Goal: Task Accomplishment & Management: Use online tool/utility

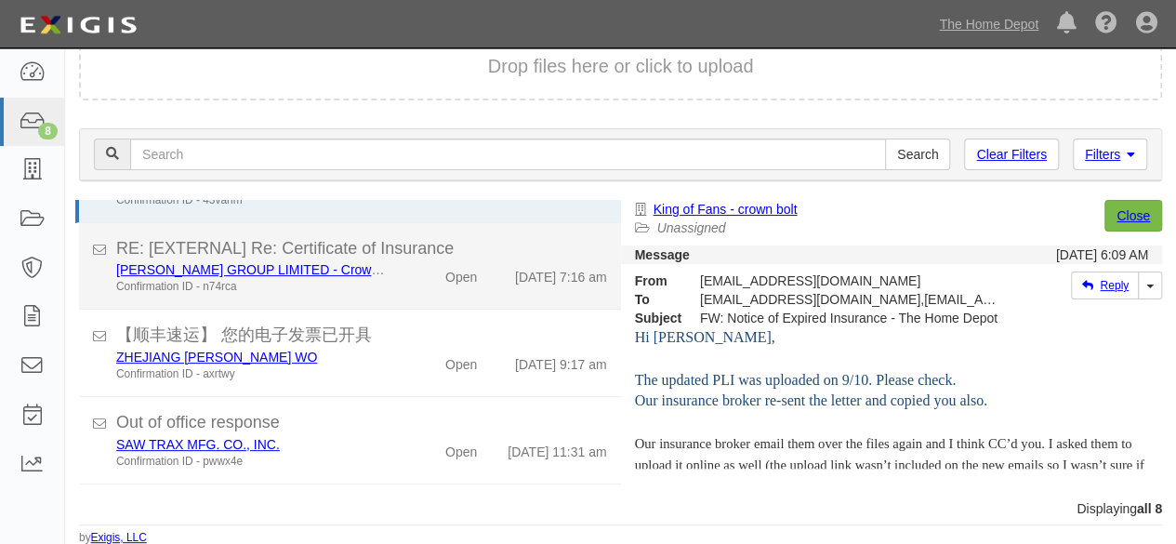
scroll to position [93, 0]
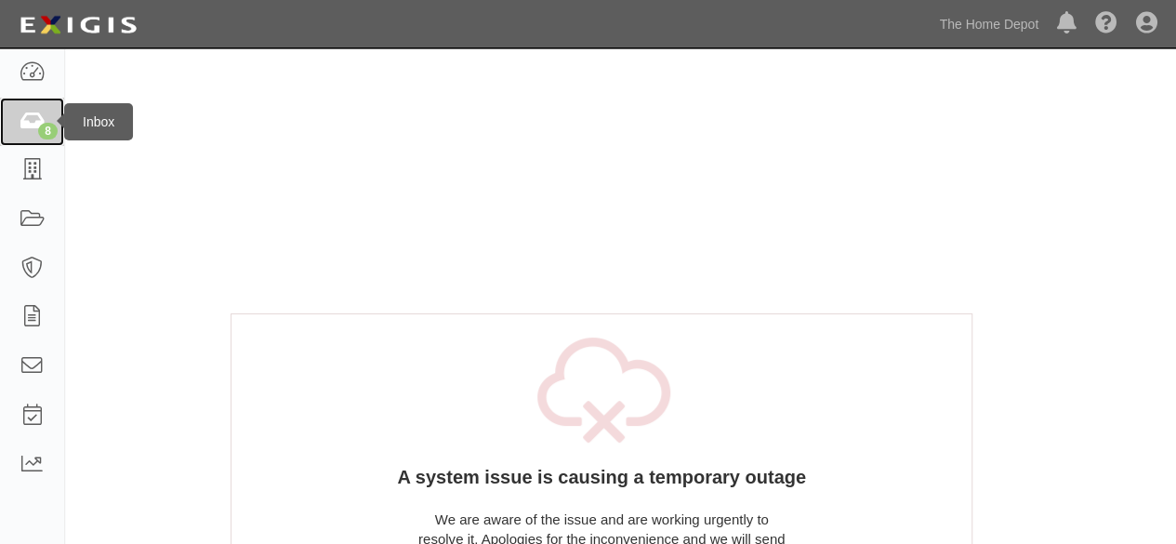
click at [43, 123] on div "8" at bounding box center [48, 131] width 20 height 17
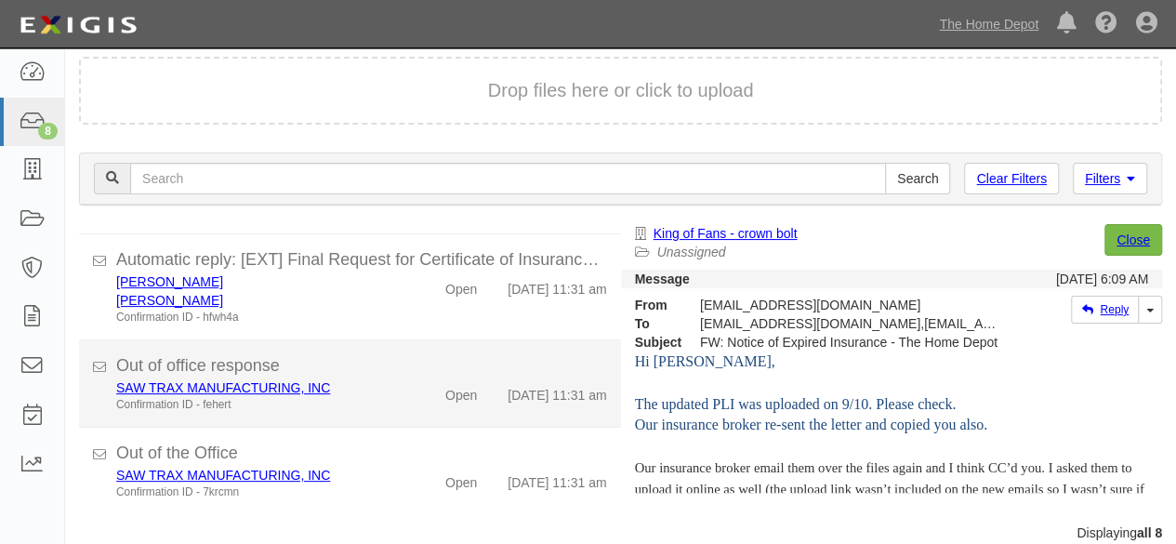
scroll to position [71, 0]
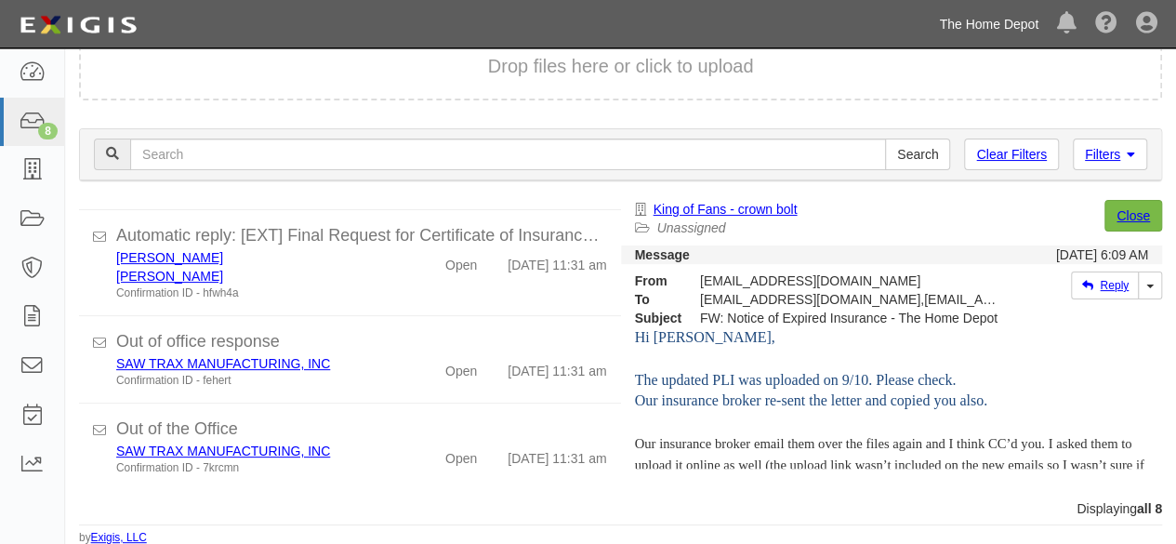
click at [952, 29] on link "The Home Depot" at bounding box center [989, 24] width 118 height 37
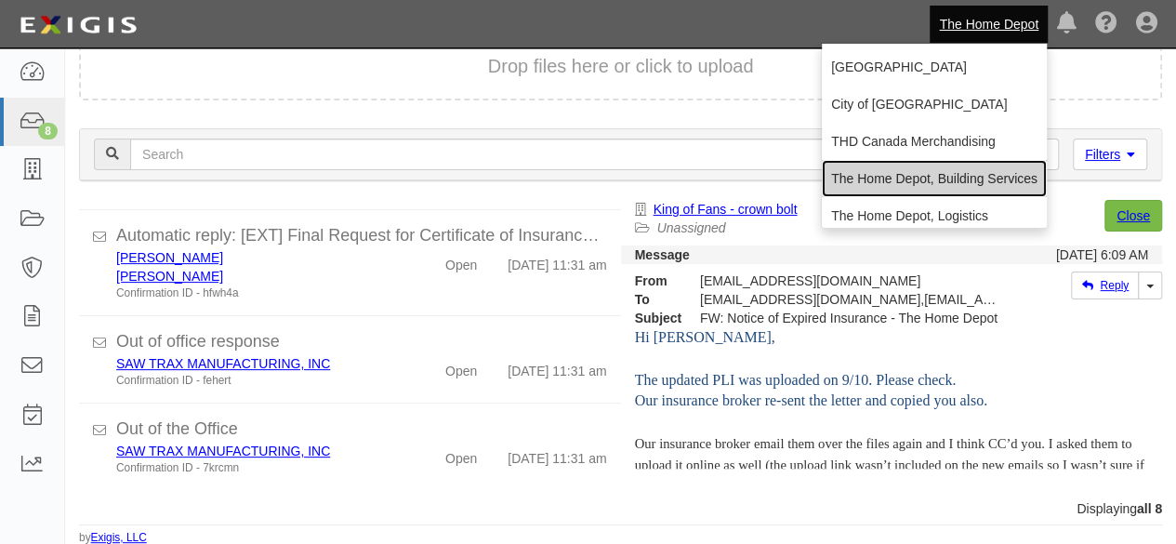
click at [889, 170] on link "The Home Depot, Building Services" at bounding box center [934, 178] width 225 height 37
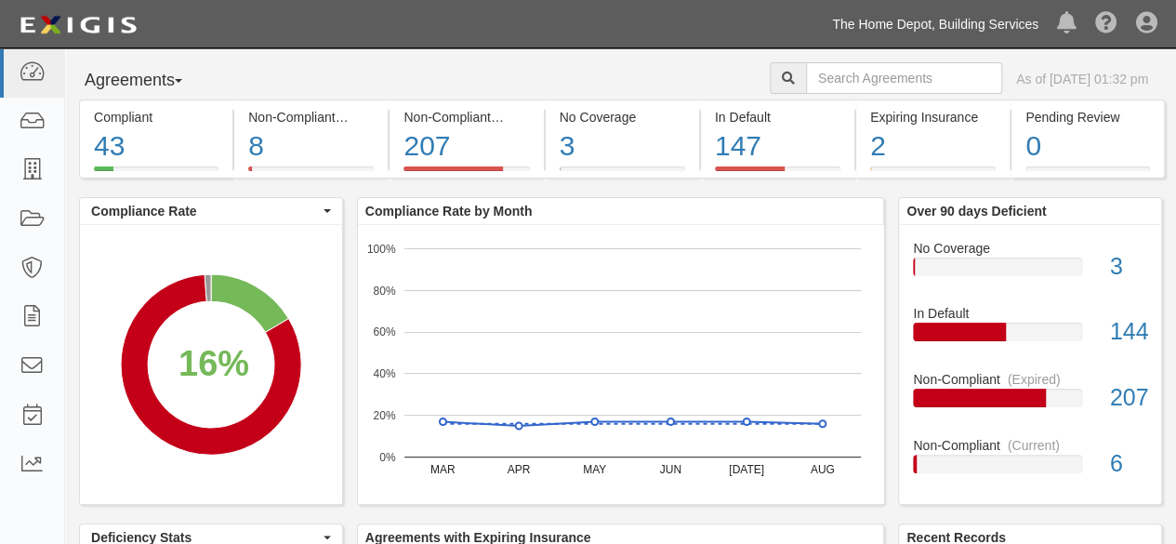
click at [980, 26] on link "The Home Depot, Building Services" at bounding box center [935, 24] width 225 height 37
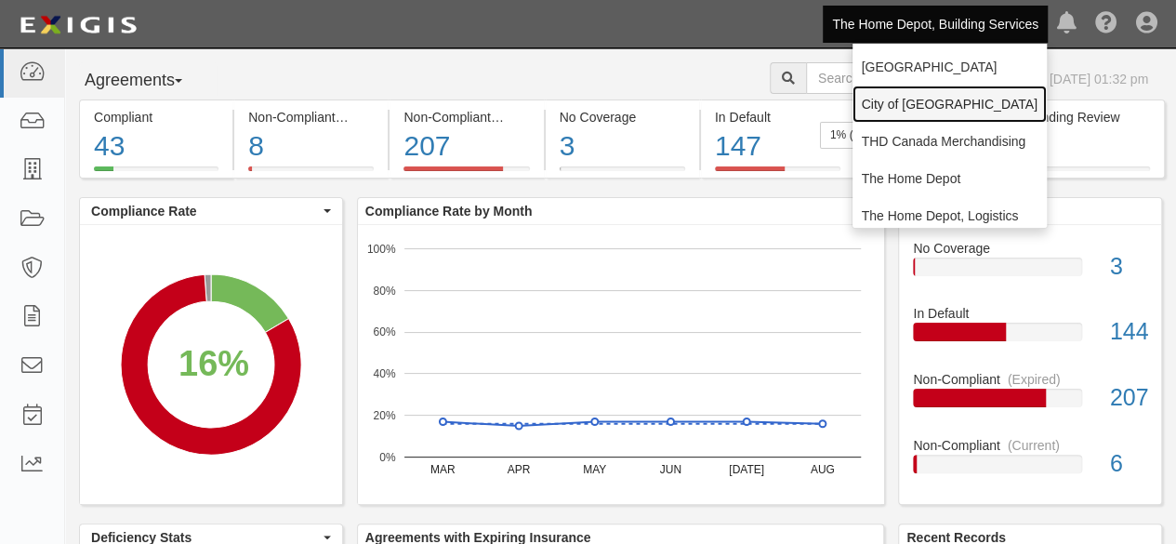
click at [901, 103] on link "City of [GEOGRAPHIC_DATA]" at bounding box center [950, 104] width 194 height 37
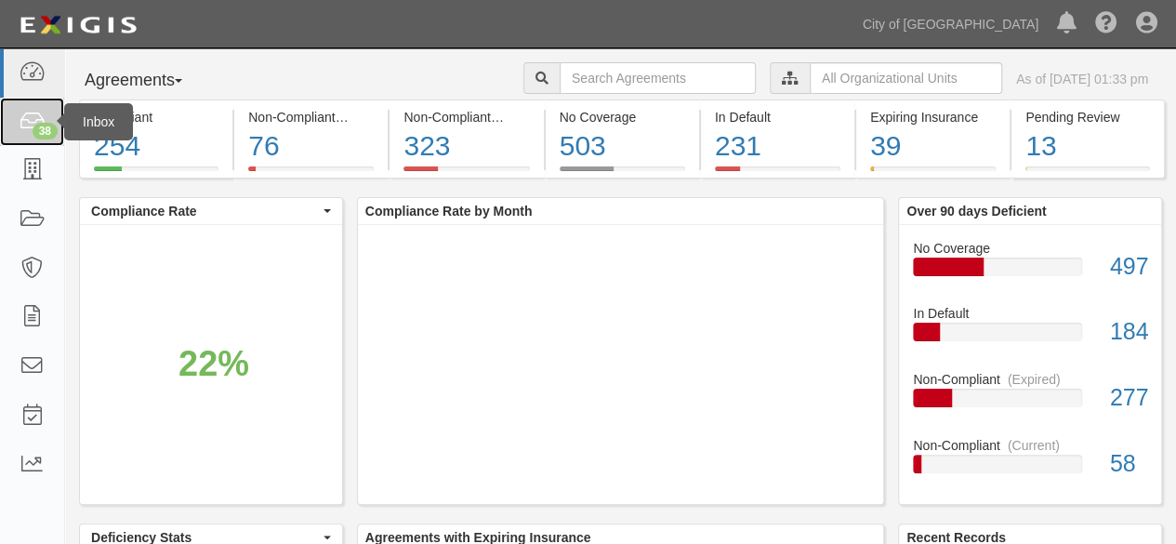
click at [33, 123] on icon at bounding box center [32, 122] width 26 height 21
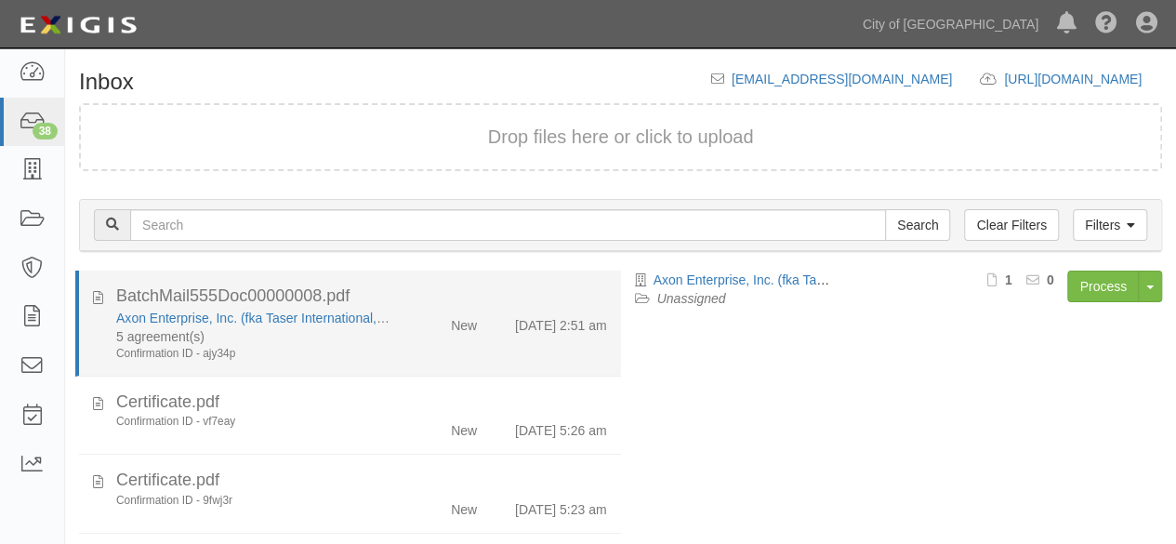
click at [364, 325] on div "Axon Enterprise, Inc. (fka Taser International, Inc.)" at bounding box center [253, 318] width 274 height 19
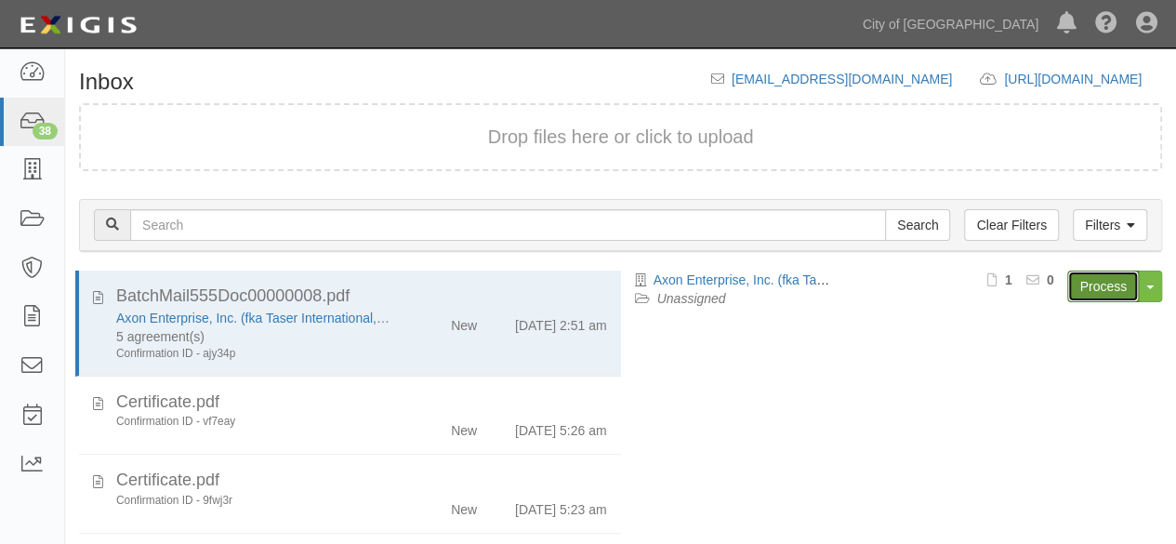
click at [1094, 285] on link "Process" at bounding box center [1103, 287] width 72 height 32
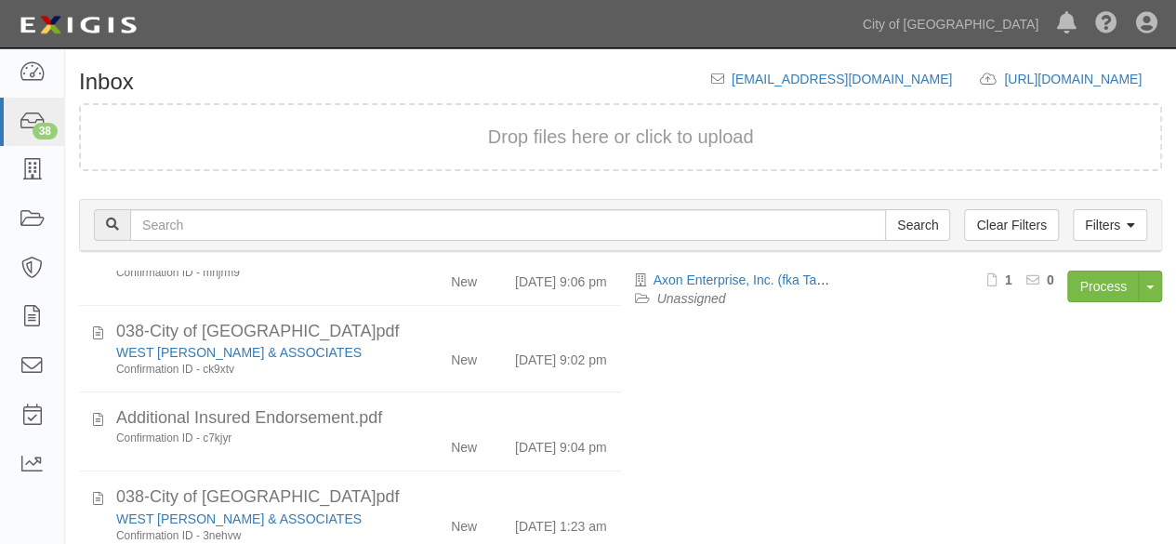
scroll to position [651, 0]
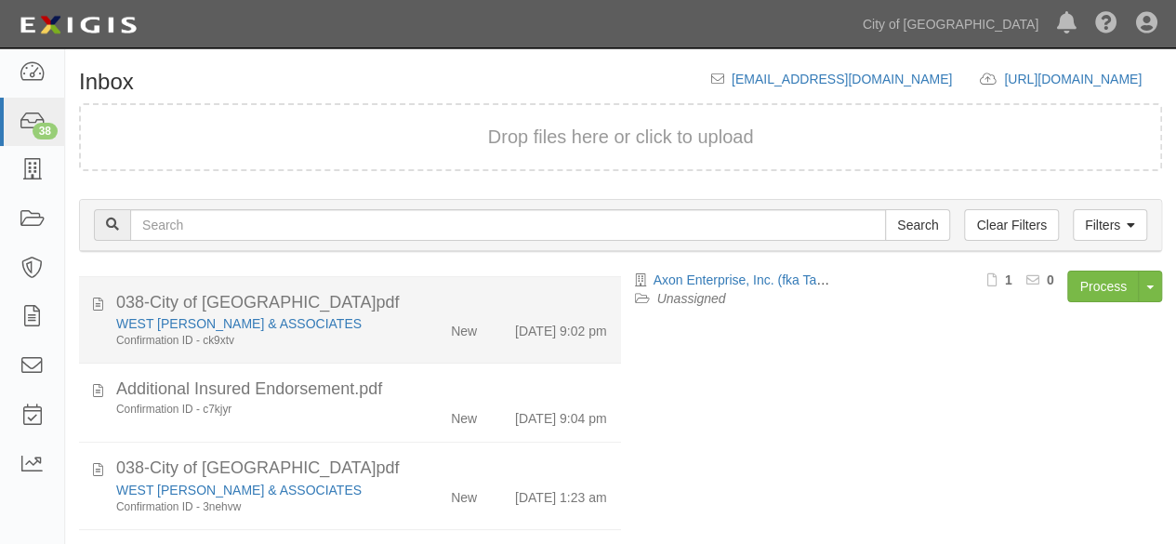
click at [352, 333] on div "WEST [PERSON_NAME] & ASSOCIATES" at bounding box center [253, 323] width 274 height 19
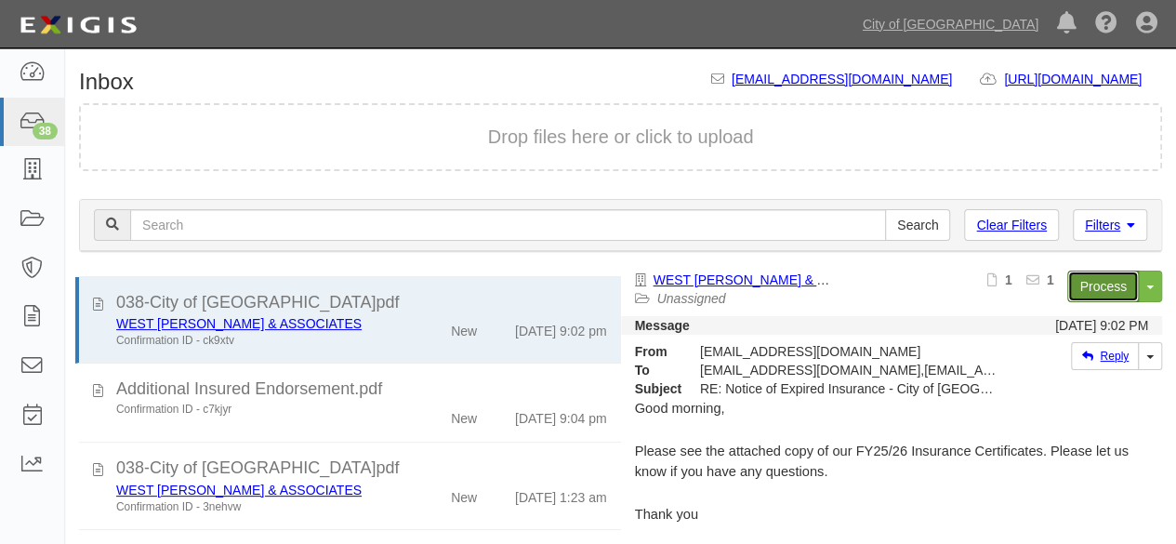
click at [1072, 290] on link "Process" at bounding box center [1103, 287] width 72 height 32
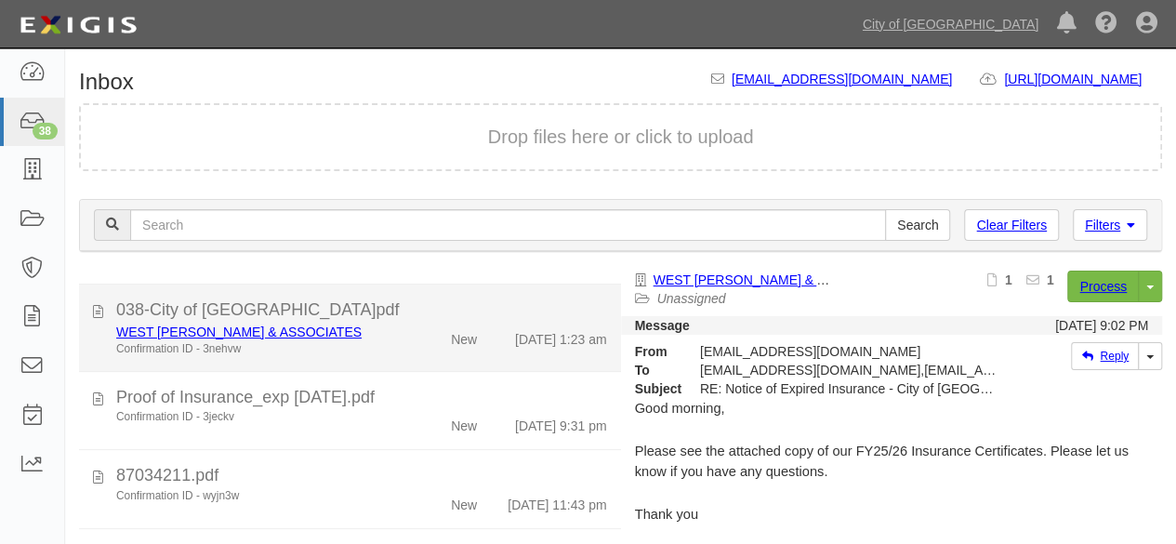
scroll to position [837, 0]
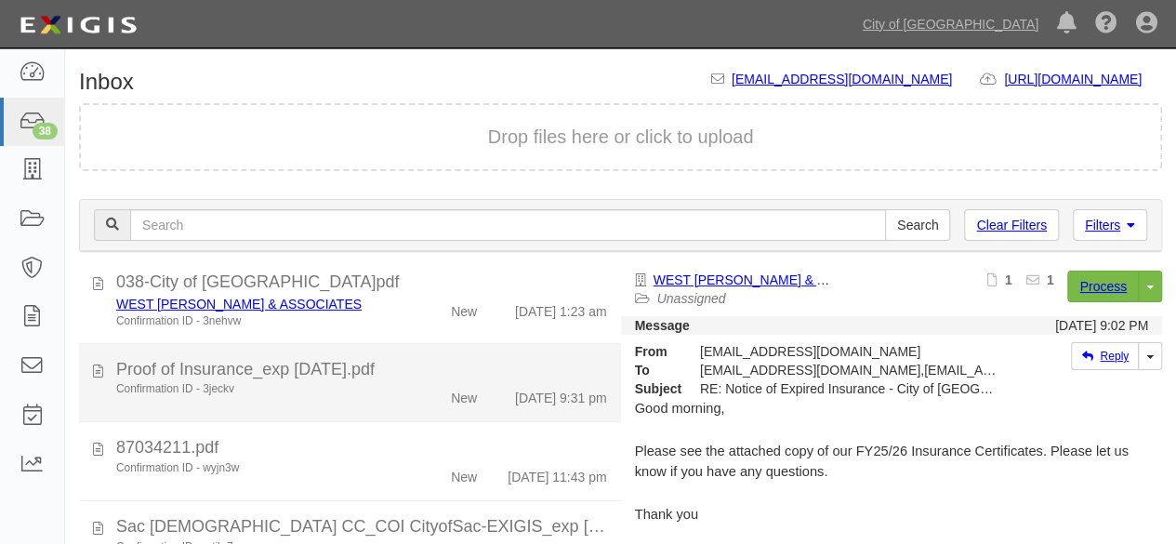
drag, startPoint x: 361, startPoint y: 416, endPoint x: 394, endPoint y: 397, distance: 38.3
click at [361, 407] on div "Confirmation ID - 3jeckv New 9/4/25 9:31 pm" at bounding box center [361, 394] width 519 height 26
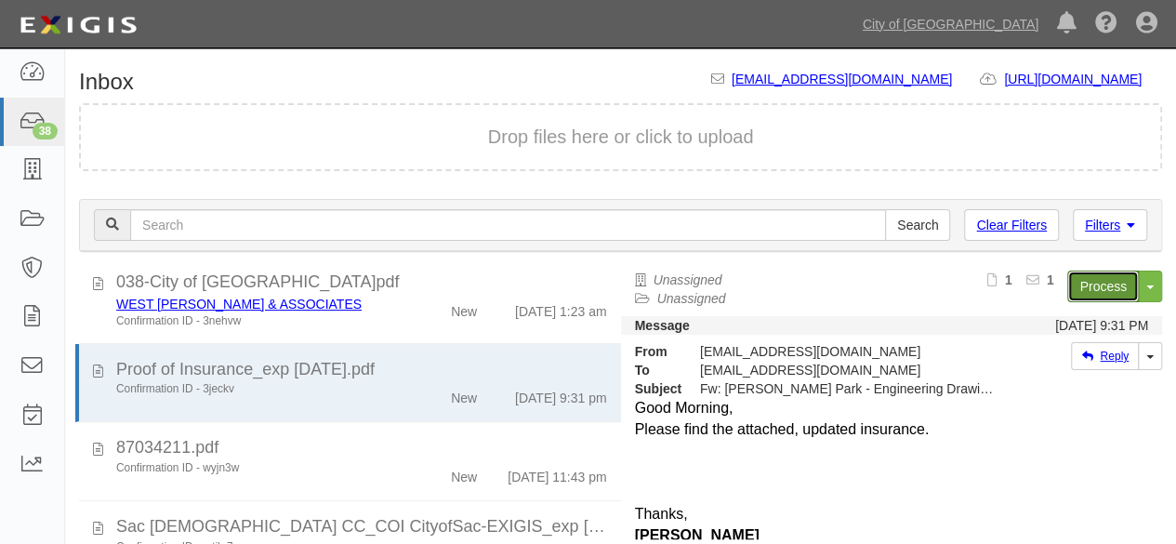
click at [1097, 297] on link "Process" at bounding box center [1103, 287] width 72 height 32
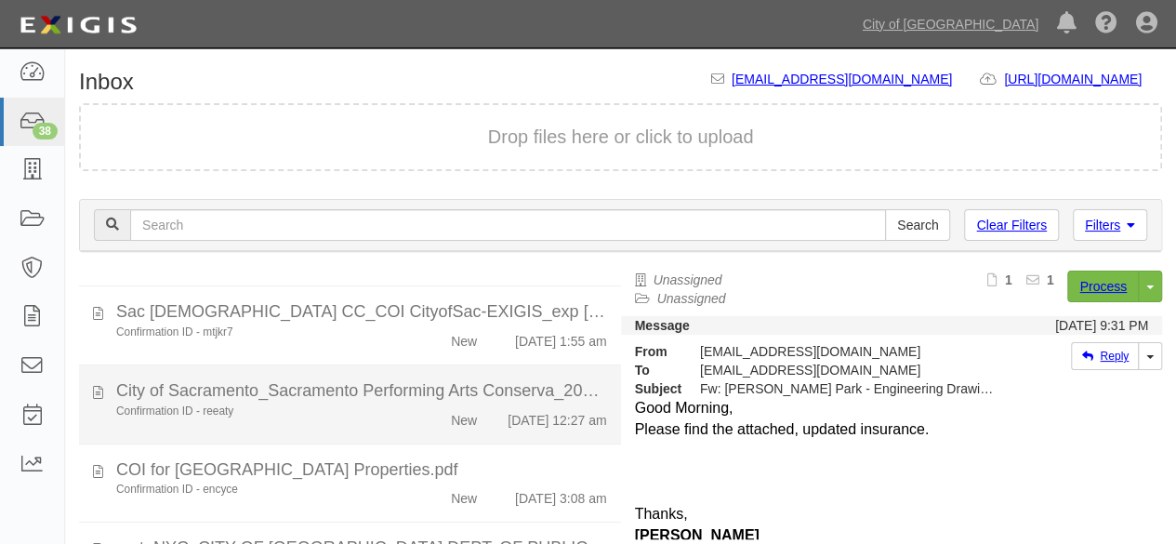
scroll to position [1023, 0]
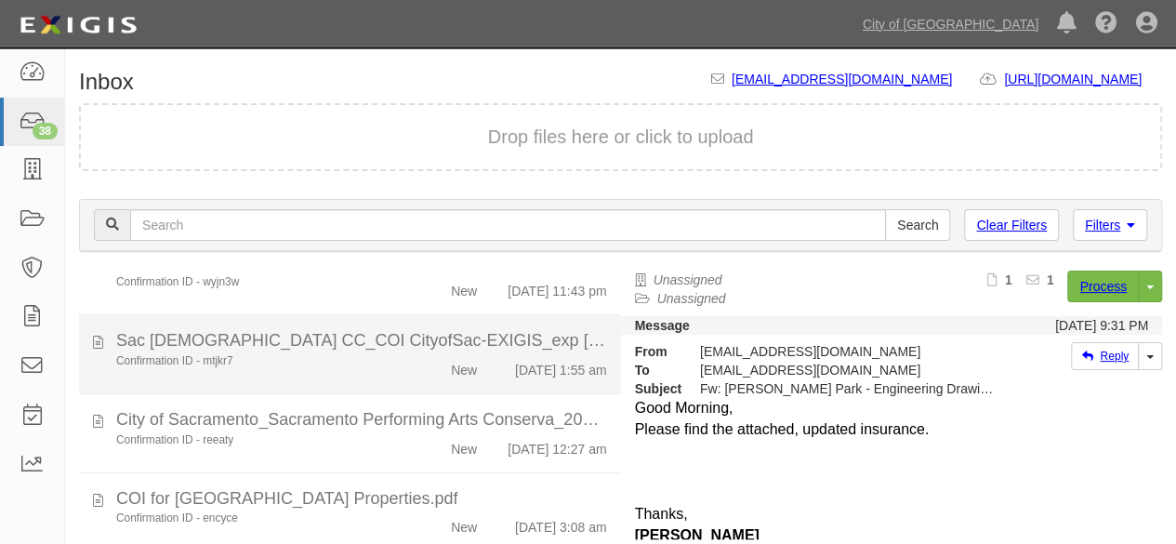
drag, startPoint x: 367, startPoint y: 377, endPoint x: 396, endPoint y: 365, distance: 31.3
click at [367, 369] on div "Confirmation ID - mtjkr7" at bounding box center [253, 361] width 274 height 16
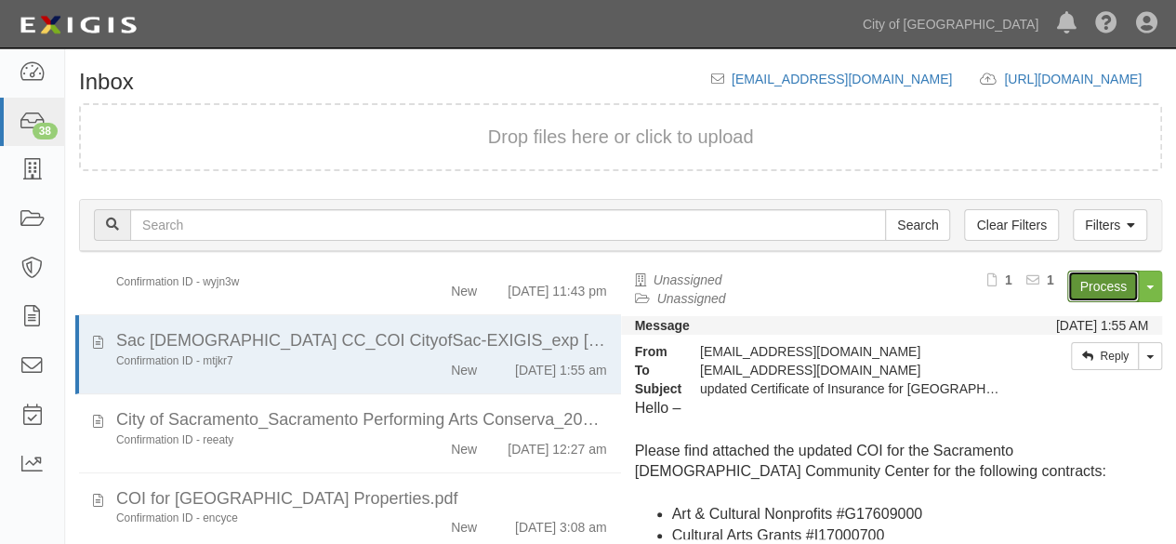
click at [1082, 283] on link "Process" at bounding box center [1103, 287] width 72 height 32
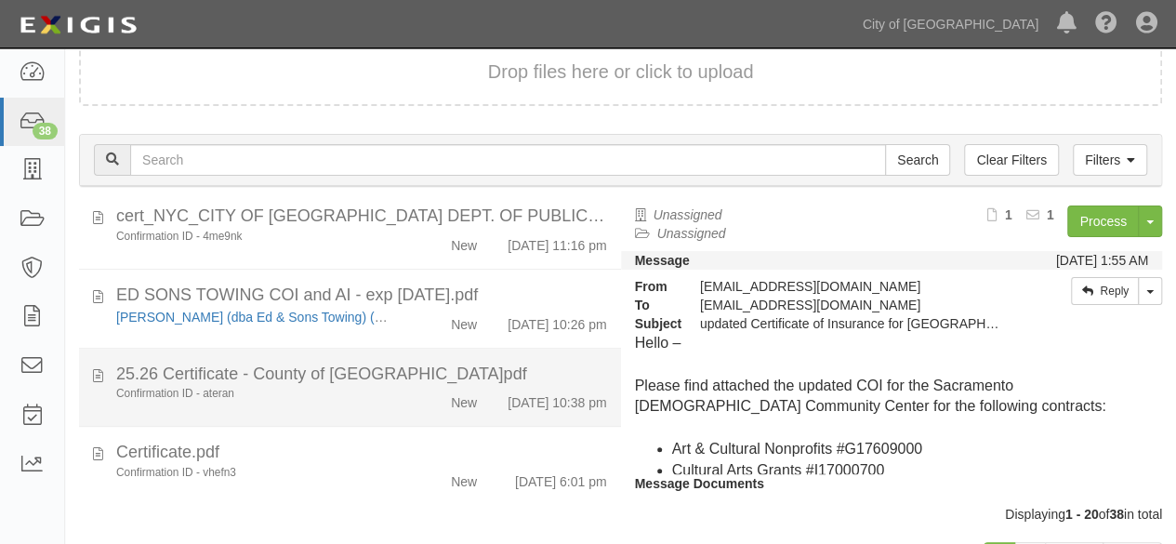
scroll to position [93, 0]
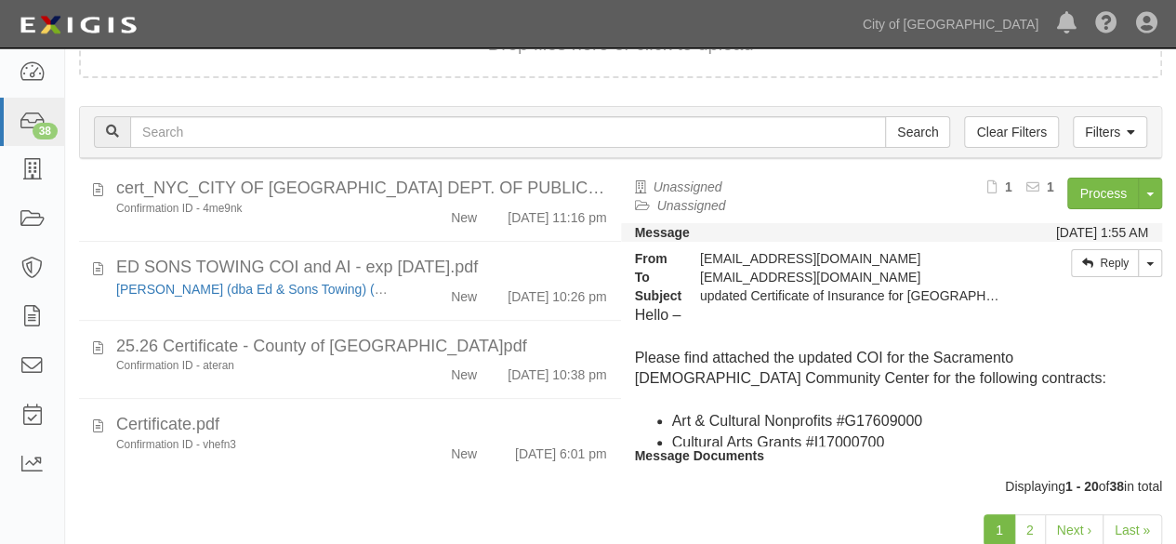
drag, startPoint x: 404, startPoint y: 285, endPoint x: 614, endPoint y: 259, distance: 210.8
click at [404, 286] on div "New" at bounding box center [447, 293] width 86 height 26
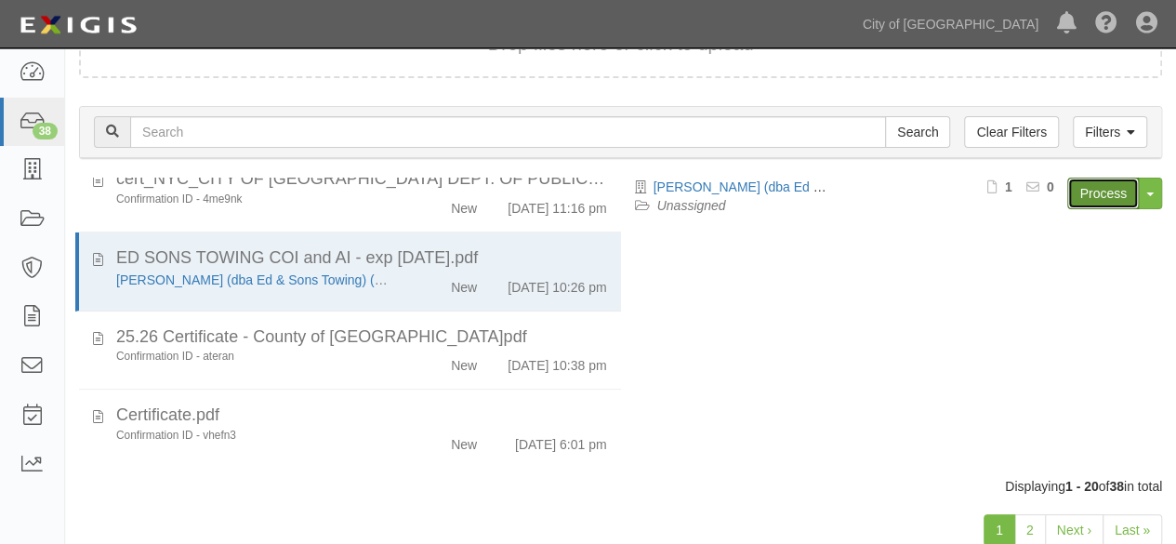
click at [1091, 193] on link "Process" at bounding box center [1103, 194] width 72 height 32
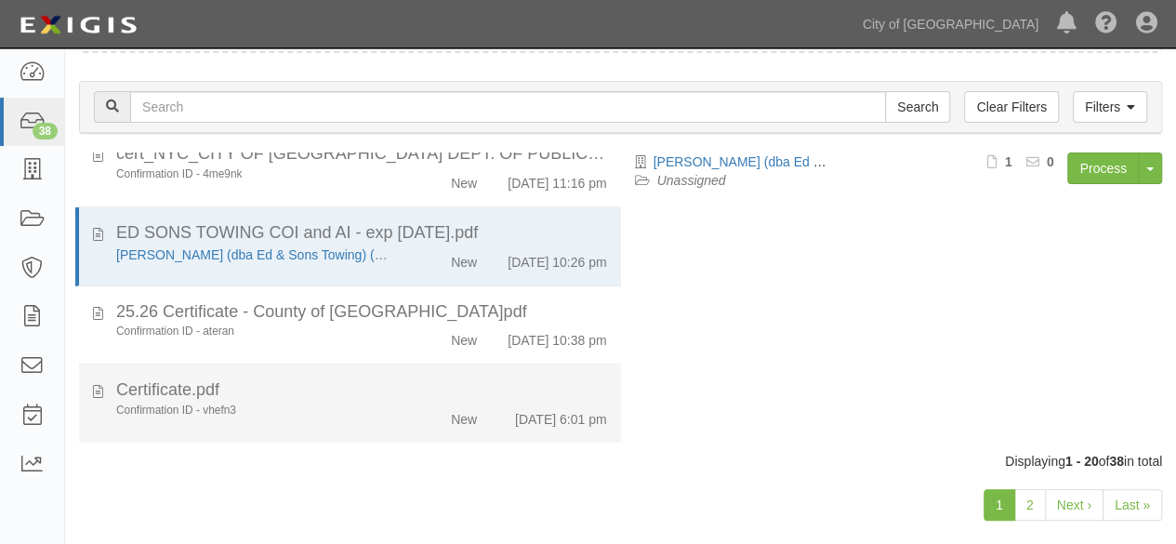
scroll to position [143, 0]
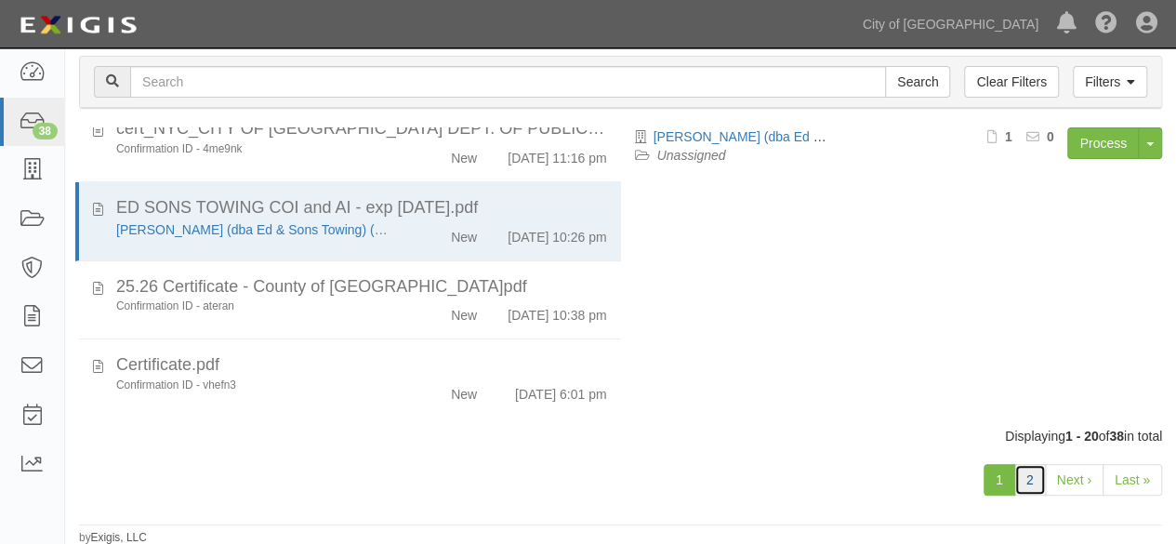
click at [1025, 483] on link "2" at bounding box center [1030, 480] width 32 height 32
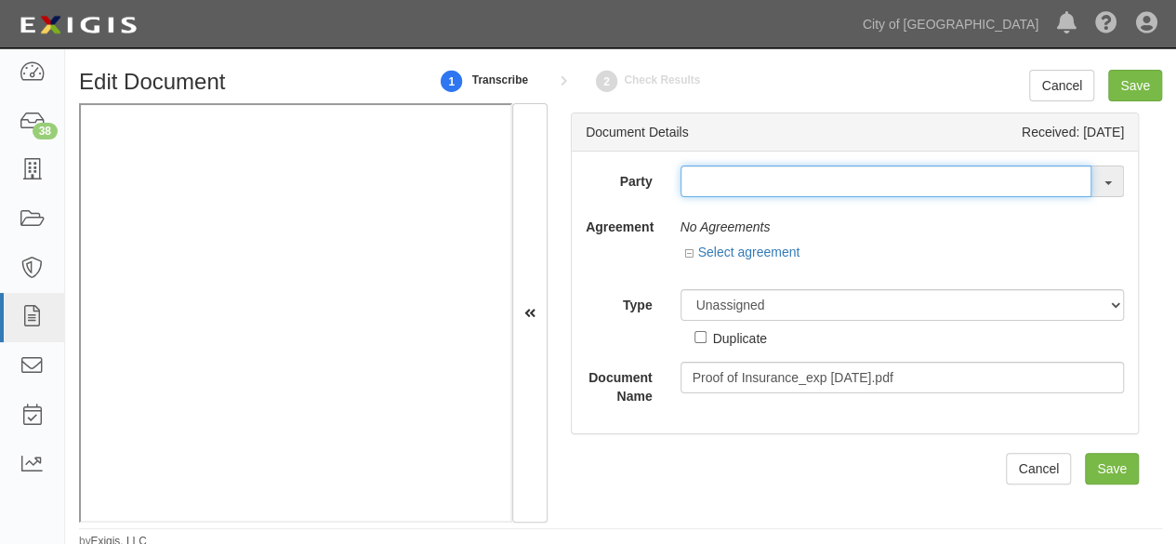
click at [710, 171] on input "text" at bounding box center [887, 181] width 412 height 32
paste input "The Public Restroom Company"
type input "The Public Restr"
click at [712, 165] on input "text" at bounding box center [887, 181] width 412 height 32
paste input "[GEOGRAPHIC_DATA][DEMOGRAPHIC_DATA]; Sacramento Pride Properties"
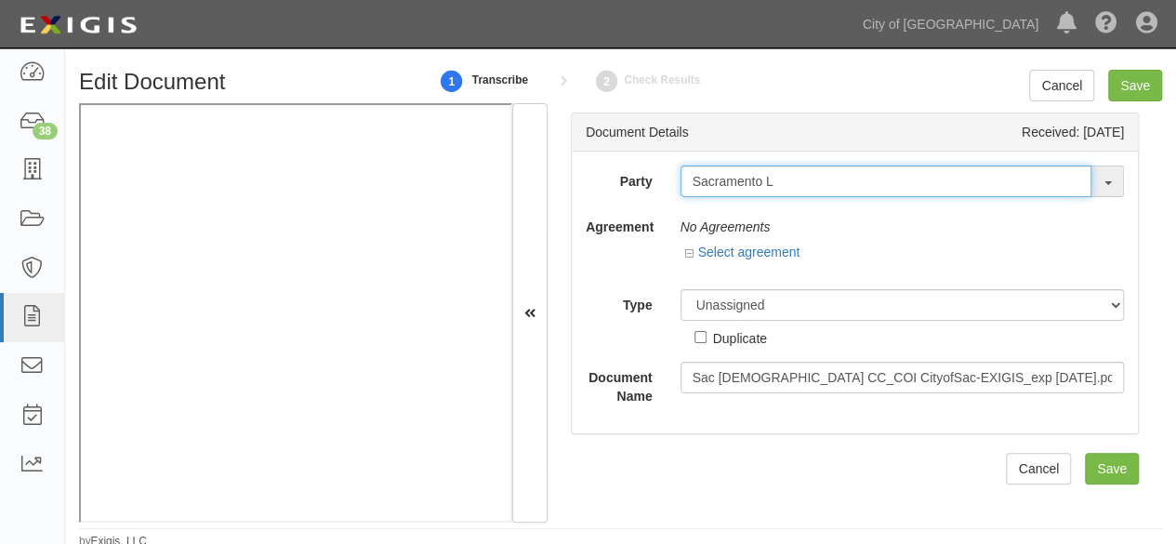
type input "Sacramento"
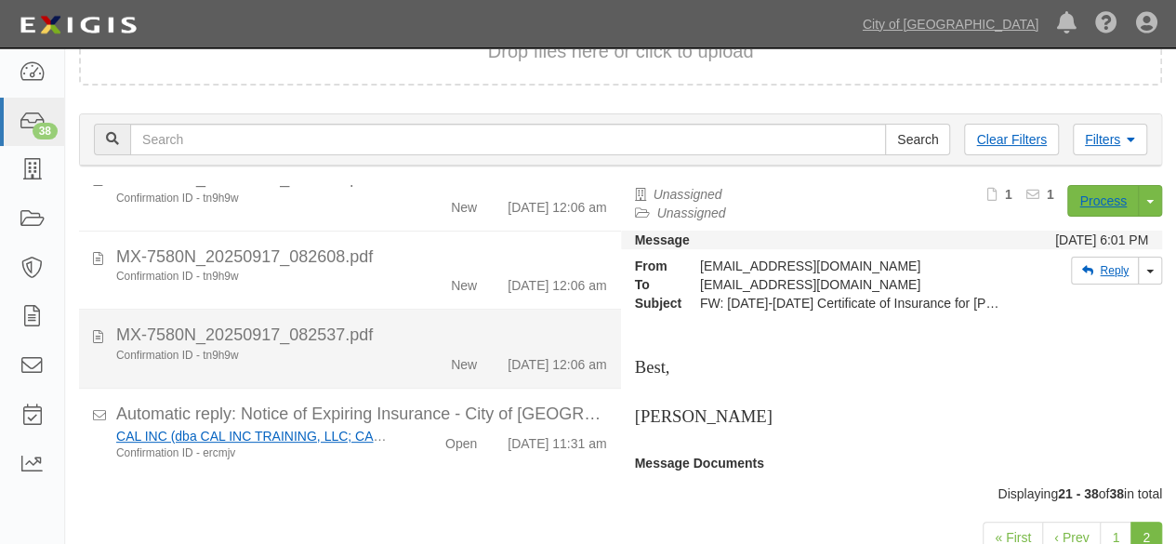
scroll to position [143, 0]
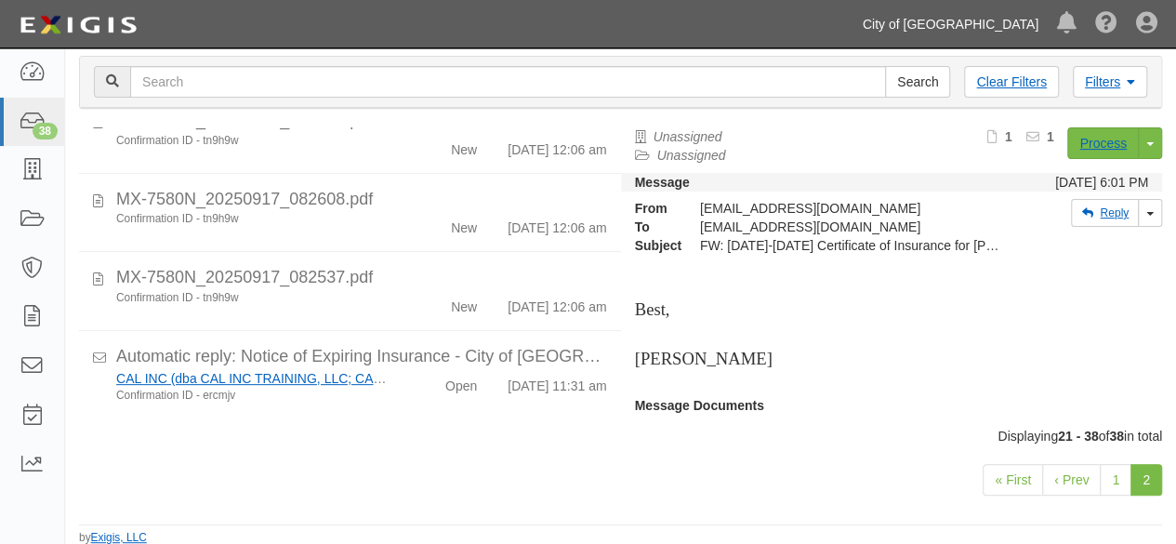
drag, startPoint x: 987, startPoint y: 20, endPoint x: 972, endPoint y: 77, distance: 59.5
click at [988, 20] on link "City of [GEOGRAPHIC_DATA]" at bounding box center [950, 24] width 194 height 37
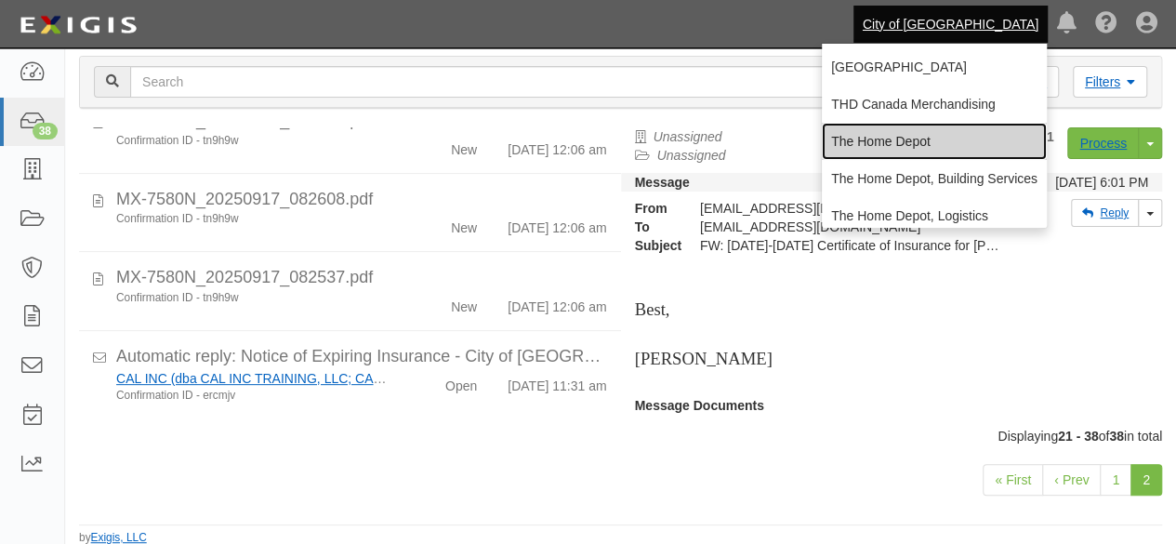
click at [914, 148] on link "The Home Depot" at bounding box center [934, 141] width 225 height 37
